Goal: Register for event/course

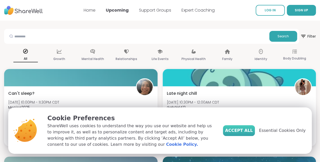
click at [235, 132] on button "Accept All" at bounding box center [239, 130] width 32 height 11
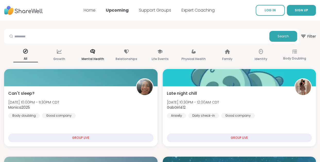
click at [95, 57] on p "Mental Health" at bounding box center [93, 59] width 22 height 6
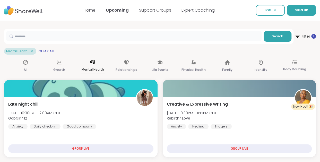
click at [88, 36] on input "text" at bounding box center [133, 36] width 255 height 10
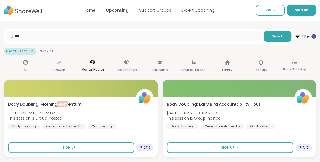
drag, startPoint x: 36, startPoint y: 35, endPoint x: -3, endPoint y: 31, distance: 39.4
type input "**********"
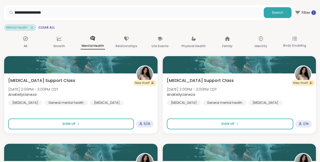
scroll to position [19, 0]
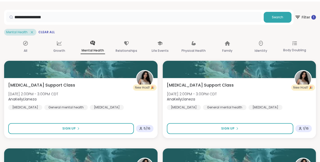
drag, startPoint x: 66, startPoint y: 16, endPoint x: 5, endPoint y: 11, distance: 61.8
click at [5, 11] on div "**********" at bounding box center [148, 17] width 289 height 15
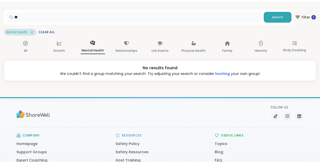
type input "*"
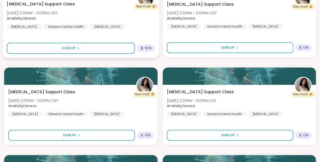
scroll to position [0, 0]
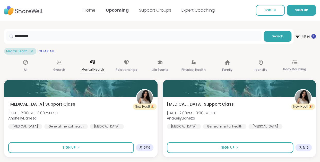
drag, startPoint x: 62, startPoint y: 36, endPoint x: -3, endPoint y: 35, distance: 64.9
type input "*"
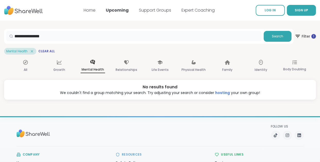
drag, startPoint x: 61, startPoint y: 36, endPoint x: -3, endPoint y: 28, distance: 64.9
click at [0, 28] on html "**********" at bounding box center [160, 116] width 320 height 232
type input "**********"
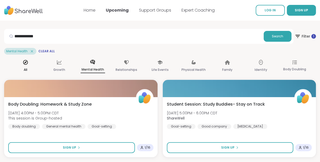
click at [29, 58] on div "All" at bounding box center [25, 66] width 24 height 19
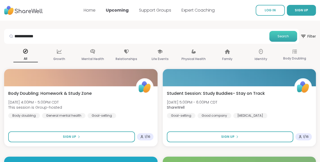
click at [279, 36] on span "Search" at bounding box center [283, 36] width 11 height 5
click at [272, 39] on button "Search" at bounding box center [283, 36] width 28 height 11
click at [235, 54] on div "Family" at bounding box center [227, 55] width 24 height 19
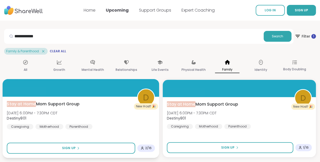
scroll to position [15, 0]
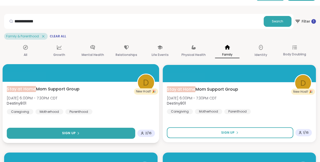
click at [85, 133] on button "Sign Up" at bounding box center [71, 133] width 128 height 11
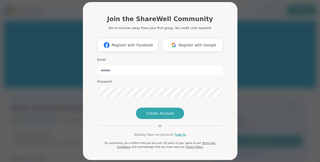
click at [49, 92] on div "Join the ShareWell Community You're minutes away from your first group. No cred…" at bounding box center [160, 81] width 314 height 162
click at [133, 73] on input "email" at bounding box center [160, 70] width 126 height 10
type input "**********"
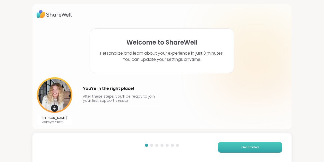
click at [241, 148] on span "Get Started" at bounding box center [250, 147] width 18 height 5
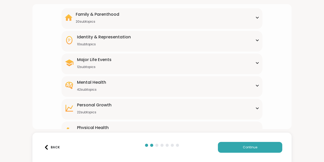
scroll to position [44, 0]
click at [124, 19] on div "Family & Parenthood 20 subtopics" at bounding box center [162, 17] width 195 height 12
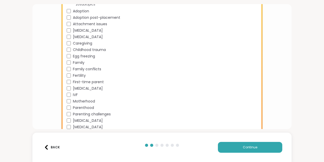
scroll to position [65, 0]
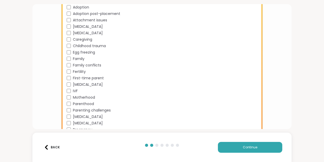
click at [69, 95] on div "Motherhood" at bounding box center [163, 97] width 193 height 5
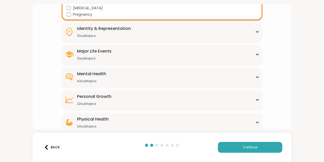
scroll to position [207, 0]
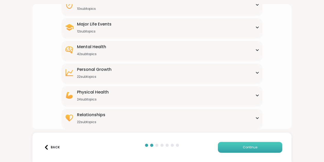
click at [248, 145] on span "Continue" at bounding box center [250, 147] width 14 height 5
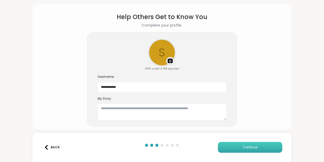
scroll to position [16, 0]
click at [248, 145] on span "Continue" at bounding box center [250, 147] width 14 height 5
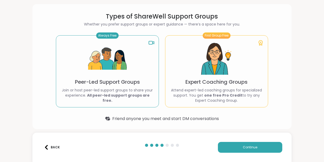
click at [140, 72] on div "Always Free Peer-Led Support Groups Join or host peer-led support groups to sha…" at bounding box center [107, 71] width 103 height 72
click at [133, 75] on div "Always Free Peer-Led Support Groups Join or host peer-led support groups to sha…" at bounding box center [107, 71] width 103 height 72
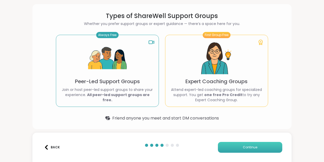
click at [246, 149] on span "Continue" at bounding box center [250, 147] width 14 height 5
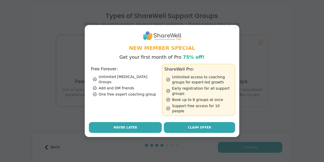
click at [135, 125] on button "Maybe Later" at bounding box center [125, 127] width 73 height 11
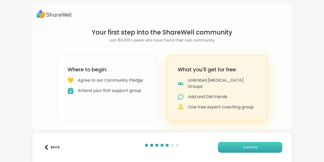
click at [231, 146] on button "Continue" at bounding box center [250, 147] width 64 height 11
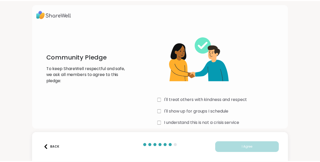
scroll to position [6, 0]
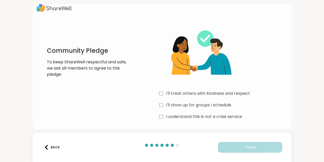
click at [161, 103] on div "I'll show up for groups I schedule" at bounding box center [223, 105] width 128 height 6
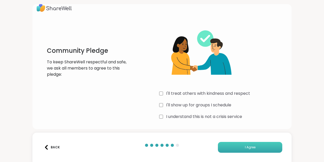
click at [255, 145] on button "I Agree" at bounding box center [250, 147] width 64 height 11
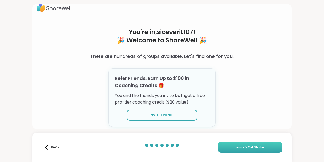
click at [246, 147] on span "Finish & Get Started" at bounding box center [250, 147] width 31 height 5
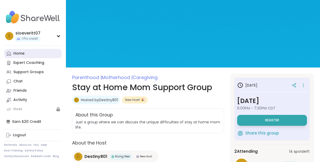
click at [22, 57] on link "Home" at bounding box center [32, 53] width 57 height 9
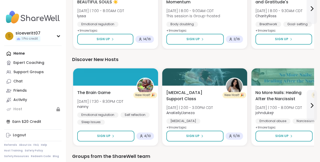
scroll to position [290, 0]
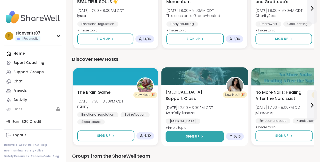
click at [202, 136] on icon at bounding box center [202, 136] width 3 height 3
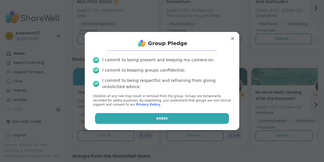
click at [172, 120] on button "Agree" at bounding box center [162, 118] width 134 height 11
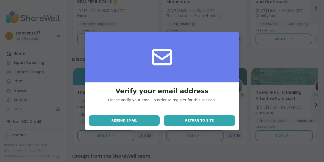
click at [184, 120] on button "Return to site" at bounding box center [199, 120] width 71 height 11
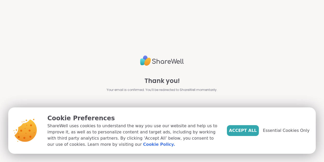
click at [250, 130] on span "Accept All" at bounding box center [243, 130] width 28 height 6
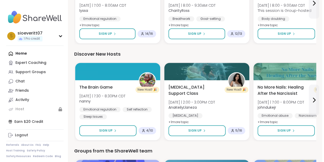
scroll to position [295, 0]
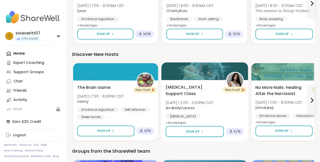
click at [182, 121] on span "+ 1 more topic" at bounding box center [176, 122] width 21 height 4
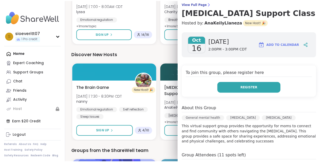
scroll to position [43, 0]
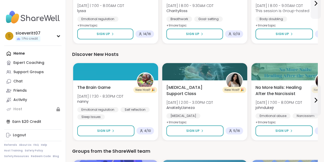
click at [154, 59] on div "Discover New Hosts New Host! 🎉 The Brain Game [DATE] | 7:30 - 8:30PM CDT nanny …" at bounding box center [195, 96] width 246 height 91
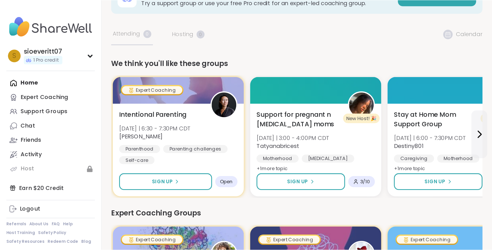
scroll to position [10, 0]
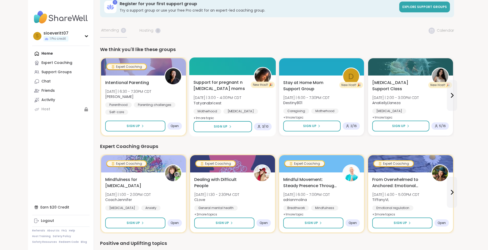
click at [262, 125] on div "3 / 10" at bounding box center [262, 126] width 11 height 4
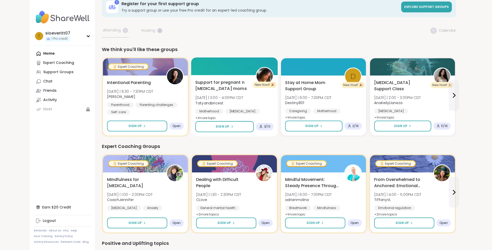
click at [212, 117] on span "+ 1 more topic" at bounding box center [205, 118] width 21 height 4
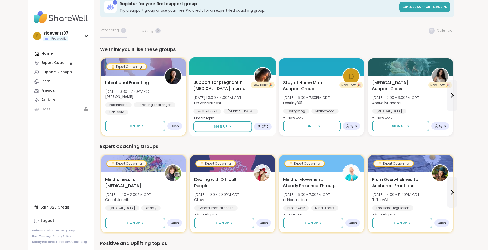
click at [212, 117] on span "+ 1 more topic" at bounding box center [204, 118] width 21 height 4
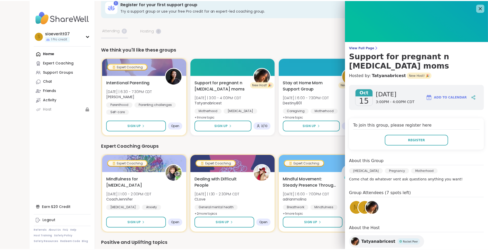
scroll to position [13, 0]
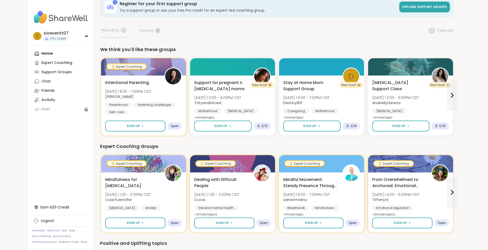
scroll to position [0, 0]
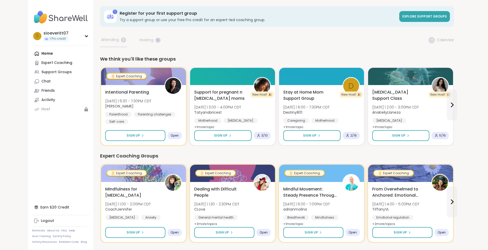
click at [50, 52] on div "Home Expert Coaching Support Groups Chat Friends Activity Host" at bounding box center [60, 81] width 57 height 65
click at [52, 61] on div "Expert Coaching" at bounding box center [56, 62] width 31 height 5
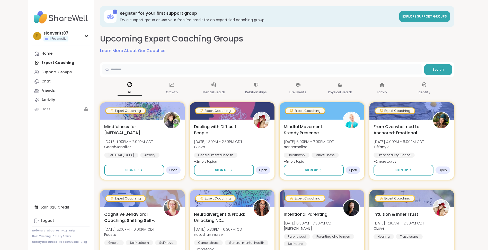
click at [132, 69] on input "text" at bounding box center [262, 69] width 320 height 10
type input "**********"
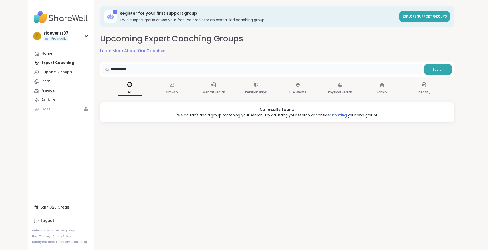
drag, startPoint x: 147, startPoint y: 71, endPoint x: 41, endPoint y: 66, distance: 106.2
click at [41, 66] on div "**********" at bounding box center [244, 125] width 433 height 250
type input "**********"
click at [218, 85] on div "Mental Health" at bounding box center [214, 88] width 24 height 19
click at [155, 69] on input "**********" at bounding box center [262, 69] width 320 height 10
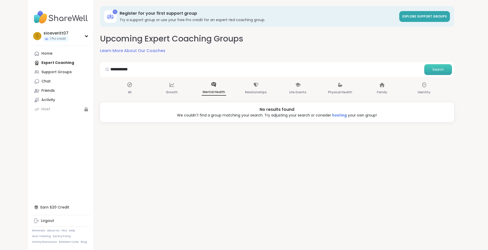
click at [324, 67] on span "Search" at bounding box center [438, 69] width 11 height 5
click at [127, 88] on div "All" at bounding box center [130, 88] width 24 height 19
click at [50, 70] on div "Support Groups" at bounding box center [56, 72] width 30 height 5
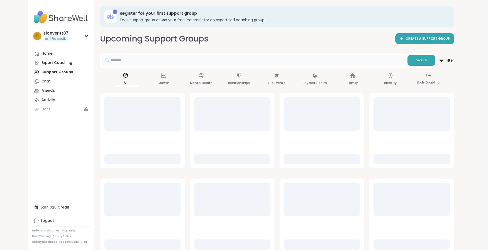
click at [136, 61] on input "text" at bounding box center [254, 60] width 304 height 10
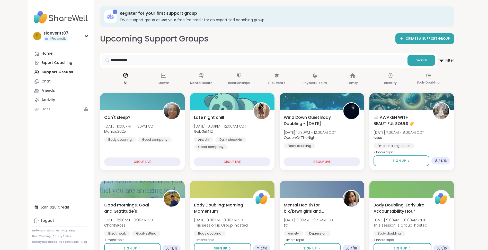
type input "**********"
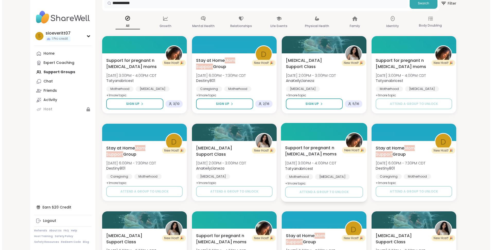
scroll to position [59, 0]
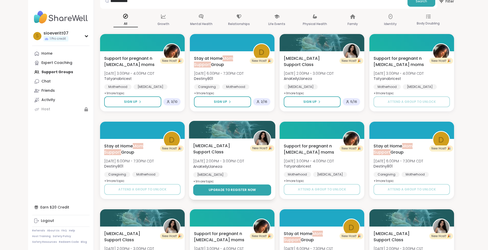
click at [237, 162] on button "Upgrade to register now" at bounding box center [232, 189] width 78 height 11
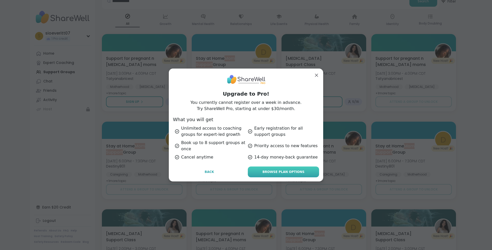
click at [286, 162] on link "Browse Plan Options" at bounding box center [283, 171] width 71 height 11
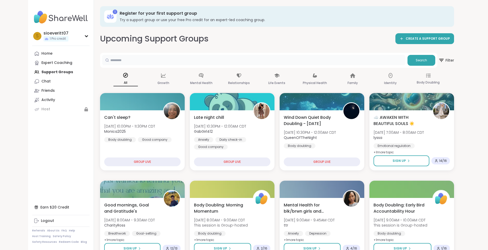
click at [135, 62] on input "text" at bounding box center [254, 60] width 304 height 10
type input "*********"
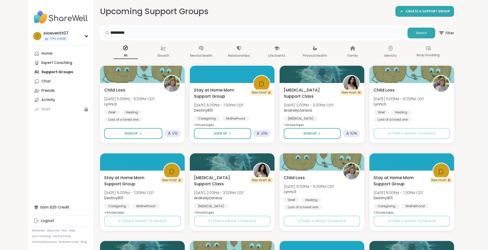
scroll to position [25, 0]
